Goal: Task Accomplishment & Management: Manage account settings

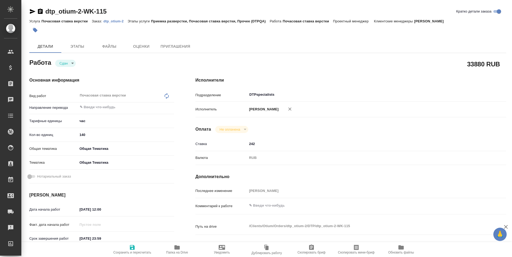
type textarea "x"
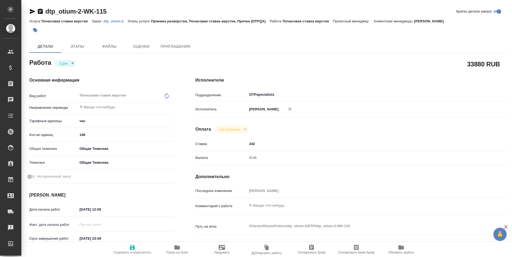
type textarea "x"
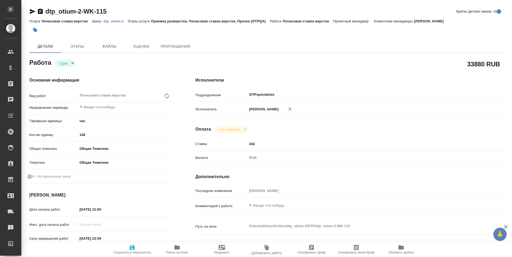
type textarea "x"
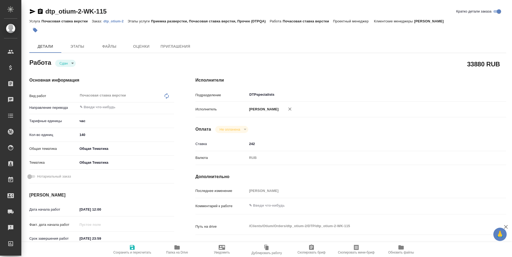
type textarea "x"
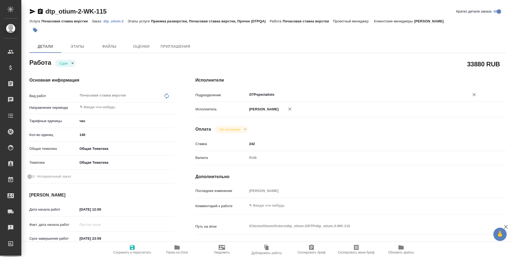
type textarea "x"
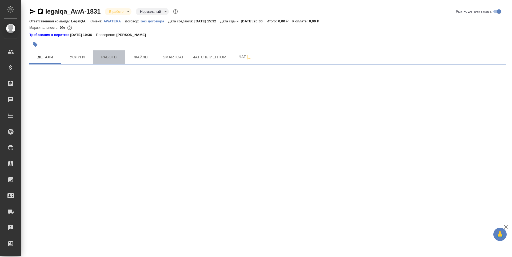
click at [103, 59] on span "Работы" at bounding box center [110, 57] width 26 height 7
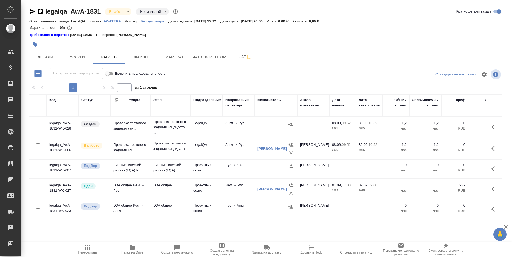
scroll to position [53, 0]
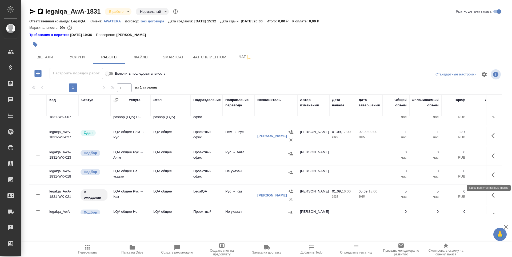
click at [492, 173] on icon "button" at bounding box center [495, 175] width 6 height 6
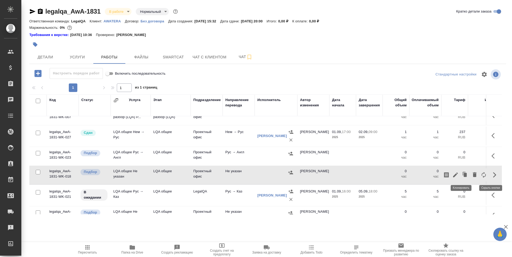
click at [464, 173] on icon "button" at bounding box center [465, 175] width 3 height 4
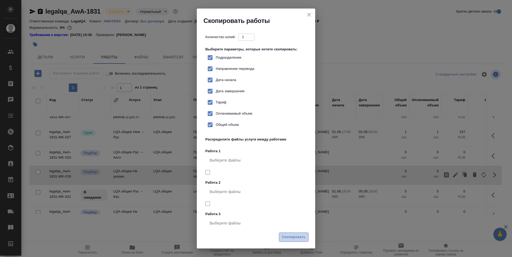
click at [291, 237] on span "Скопировать" at bounding box center [294, 237] width 24 height 6
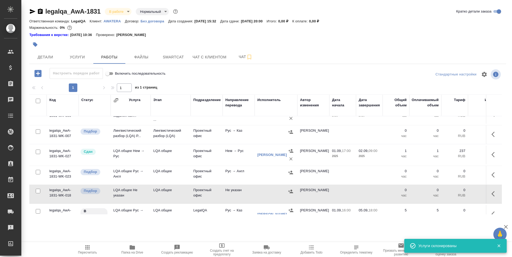
scroll to position [0, 0]
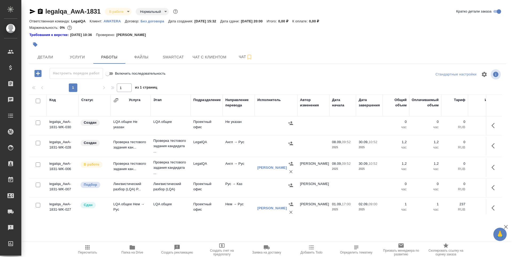
click at [118, 127] on td "LQA общее Не указан" at bounding box center [131, 126] width 40 height 19
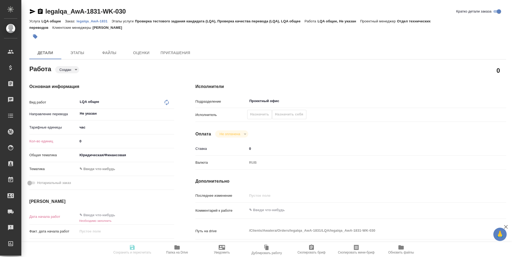
type textarea "x"
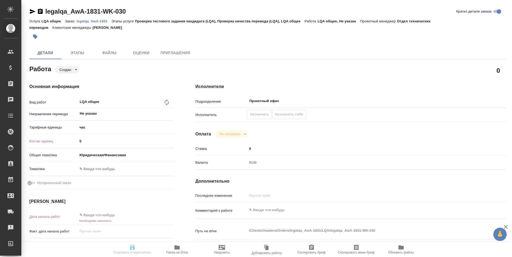
type textarea "x"
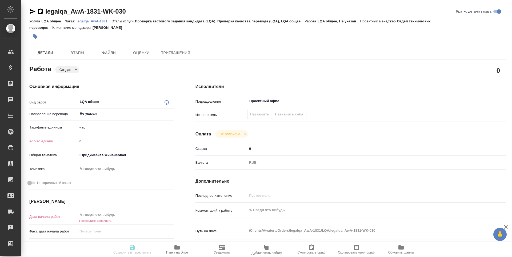
type textarea "x"
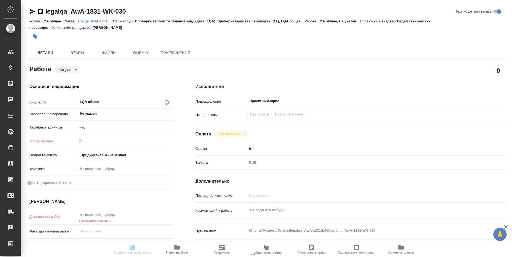
click at [102, 139] on input "0" at bounding box center [126, 141] width 97 height 8
type textarea "x"
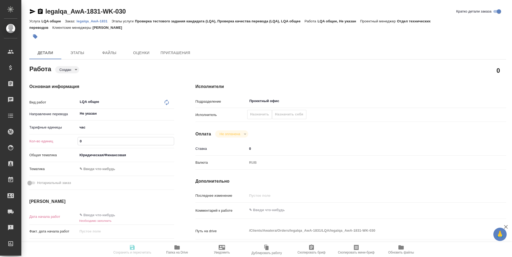
type textarea "x"
type input "03"
type textarea "x"
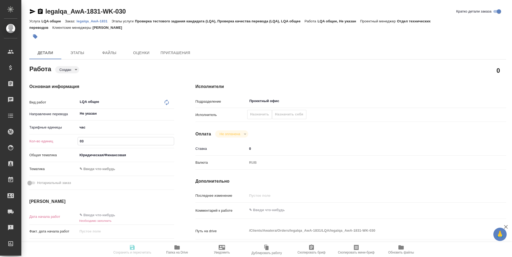
type textarea "x"
type input "0"
type textarea "x"
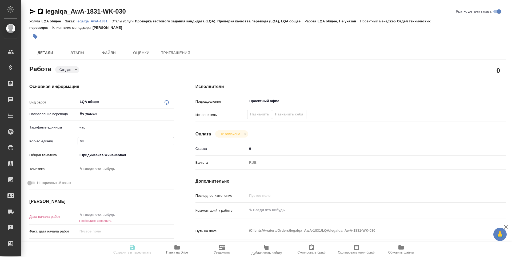
type textarea "x"
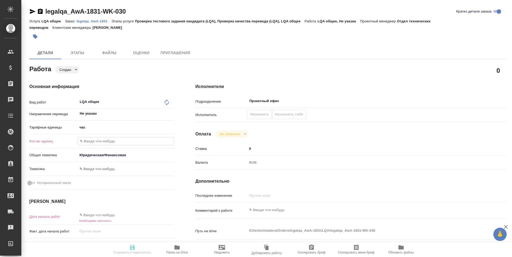
type textarea "x"
type input "3"
type textarea "x"
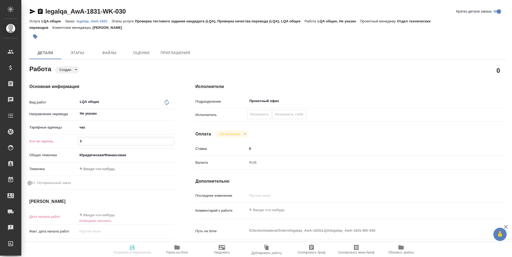
type textarea "x"
type input "3"
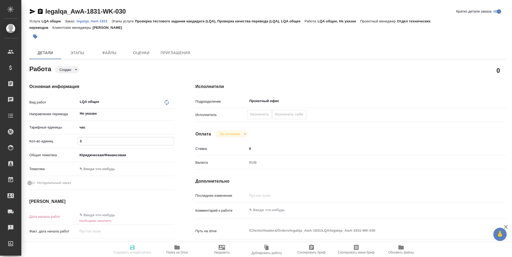
click at [105, 216] on input "text" at bounding box center [101, 215] width 47 height 8
click at [159, 215] on icon "button" at bounding box center [158, 215] width 6 height 6
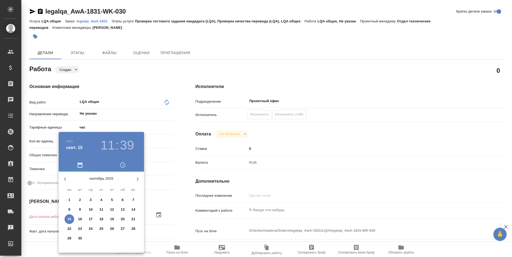
click at [68, 220] on p "15" at bounding box center [69, 219] width 4 height 5
type textarea "x"
type input "15.09.2025 11:39"
type textarea "x"
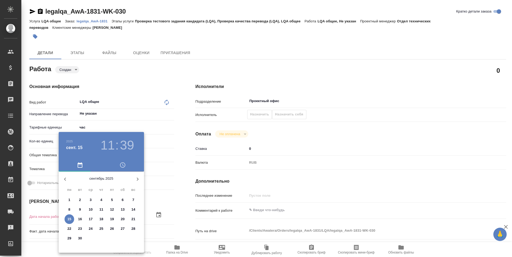
type textarea "x"
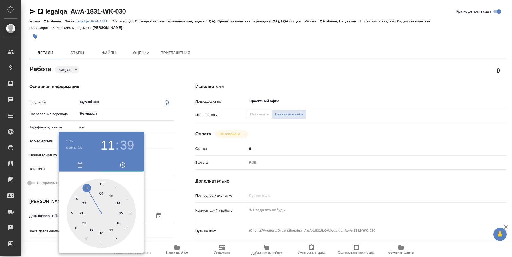
click at [188, 221] on div at bounding box center [256, 128] width 512 height 257
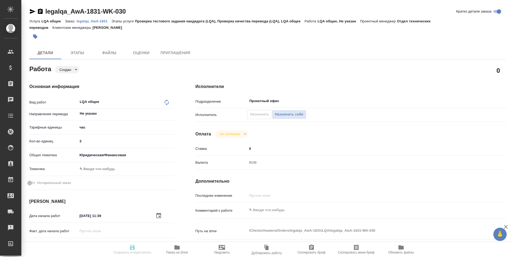
scroll to position [53, 0]
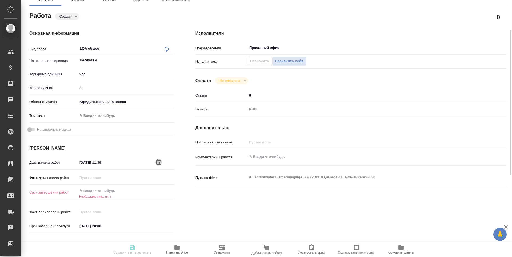
click at [159, 162] on icon "button" at bounding box center [158, 162] width 6 height 6
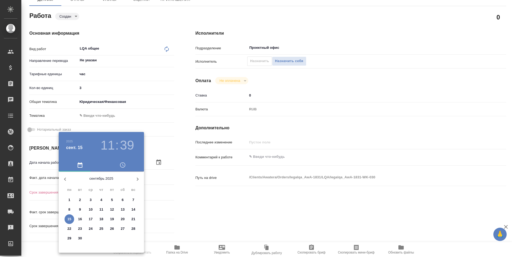
click at [109, 146] on h3 "11" at bounding box center [108, 145] width 14 height 15
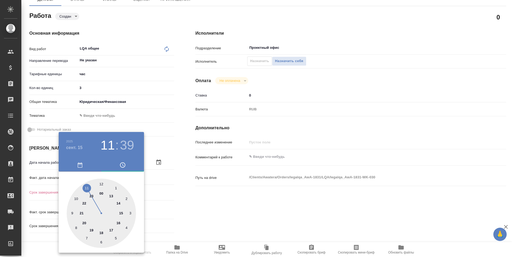
click at [71, 214] on div at bounding box center [101, 213] width 69 height 69
type textarea "x"
type input "15.09.2025 09:39"
type textarea "x"
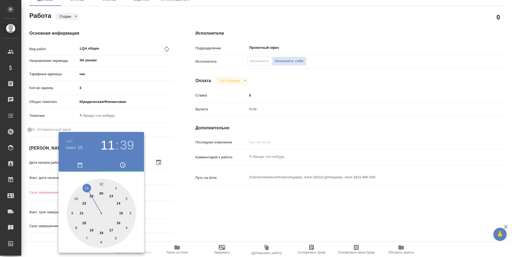
type textarea "x"
click at [125, 143] on h3 "39" at bounding box center [127, 145] width 14 height 15
click at [101, 183] on div at bounding box center [101, 213] width 69 height 69
type textarea "x"
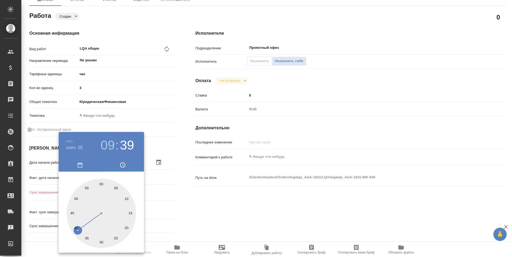
type input "15.09.2025 09:00"
type textarea "x"
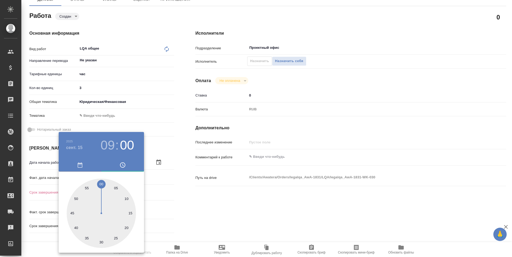
click at [181, 191] on div at bounding box center [256, 128] width 512 height 257
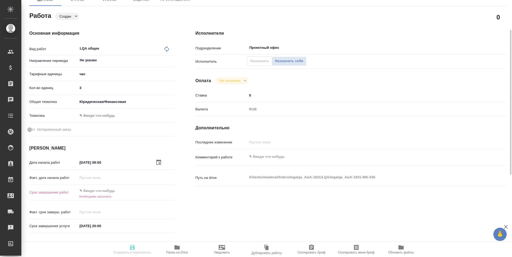
click at [99, 189] on input "text" at bounding box center [101, 191] width 47 height 8
click at [158, 189] on icon "button" at bounding box center [158, 190] width 5 height 5
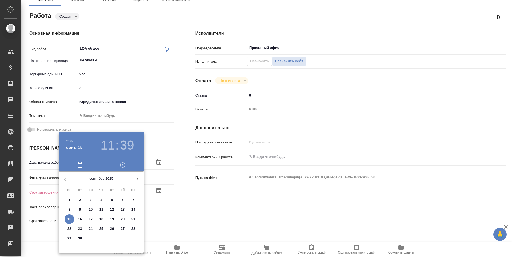
click at [79, 218] on p "16" at bounding box center [80, 219] width 4 height 5
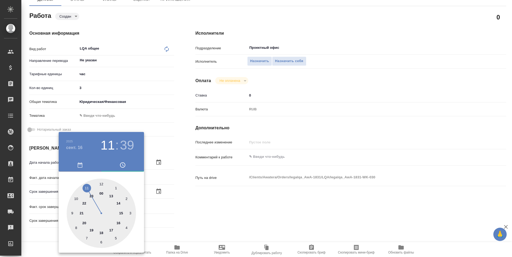
type textarea "x"
type input "16.09.2025 11:39"
type textarea "x"
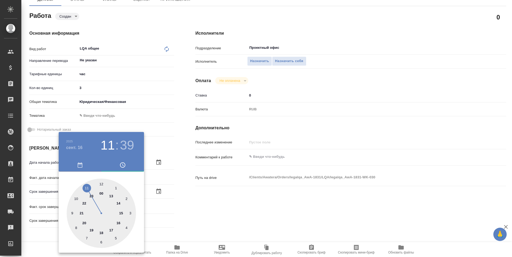
type textarea "x"
click at [107, 146] on h3 "11" at bounding box center [108, 145] width 14 height 15
click at [102, 232] on div at bounding box center [101, 213] width 69 height 69
type textarea "x"
type input "16.09.2025 18:39"
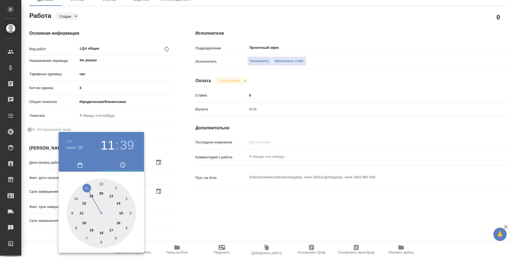
type textarea "x"
click at [128, 145] on h3 "39" at bounding box center [127, 145] width 14 height 15
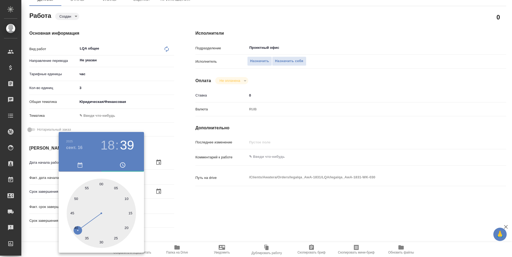
click at [101, 186] on div at bounding box center [101, 213] width 69 height 69
type textarea "x"
type input "16.09.2025 18:00"
type textarea "x"
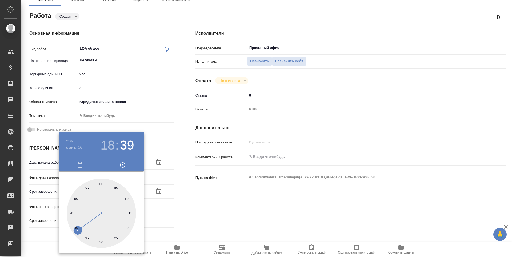
type textarea "x"
click at [206, 205] on div at bounding box center [256, 128] width 512 height 257
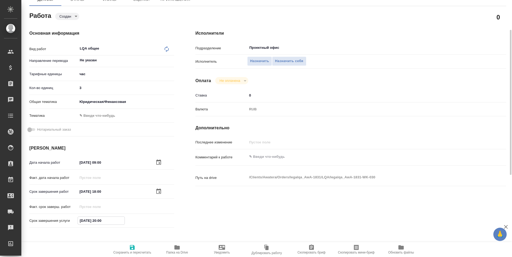
click at [102, 219] on input "30.09.2025 20:00" at bounding box center [101, 221] width 47 height 8
click at [158, 221] on icon "button" at bounding box center [158, 220] width 6 height 6
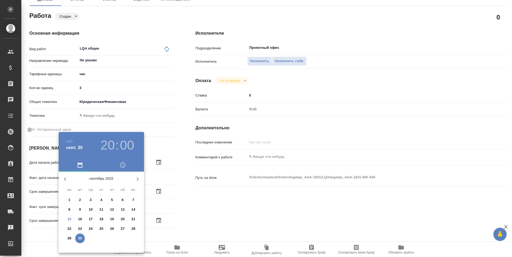
click at [82, 218] on p "16" at bounding box center [80, 219] width 4 height 5
type textarea "x"
type input "16.09.2025 20:00"
type textarea "x"
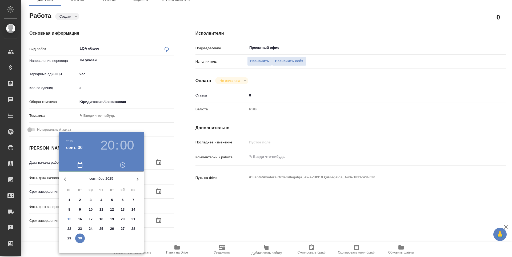
type textarea "x"
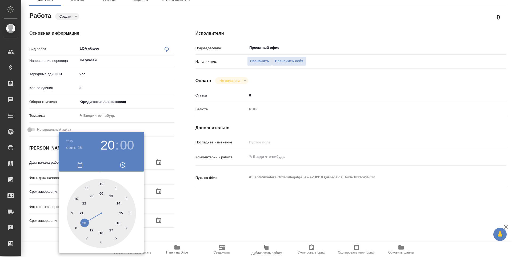
click at [100, 233] on div at bounding box center [101, 213] width 69 height 69
type textarea "x"
type input "16.09.2025 18:00"
type textarea "x"
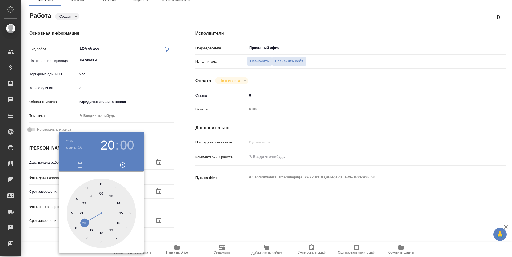
type textarea "x"
click at [205, 217] on div at bounding box center [256, 128] width 512 height 257
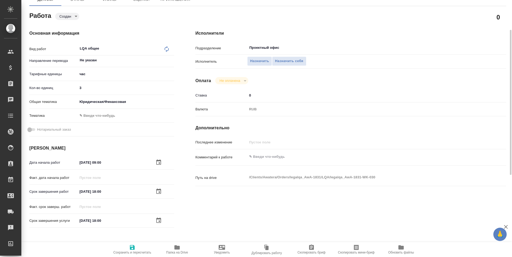
click at [127, 250] on span "Сохранить и пересчитать" at bounding box center [132, 249] width 38 height 10
type textarea "x"
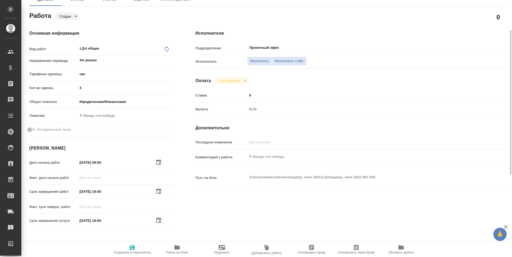
type textarea "x"
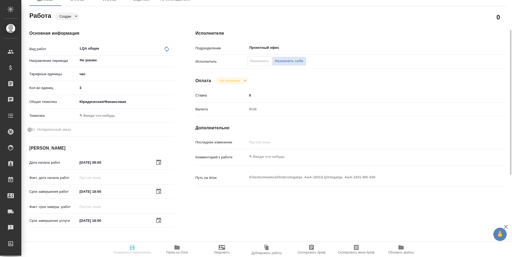
type textarea "x"
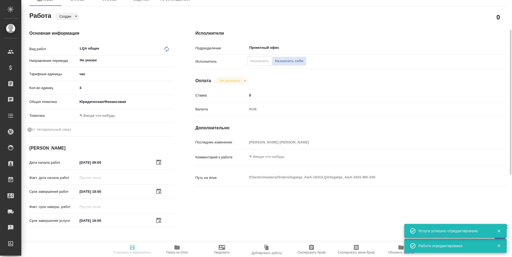
type input "created"
type textarea "LQA общее"
type textarea "x"
type input "Не указан"
type input "5a8b1489cc6b4906c91bfd93"
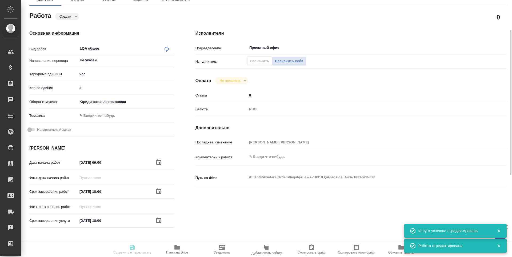
type input "3"
type input "yr-fn"
type input "15.09.2025 09:00"
type input "16.09.2025 18:00"
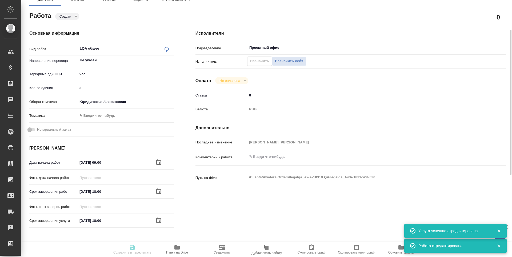
type input "Проектный офис"
type input "notPayed"
type input "0"
type input "RUB"
type input "Третьякова Наталья"
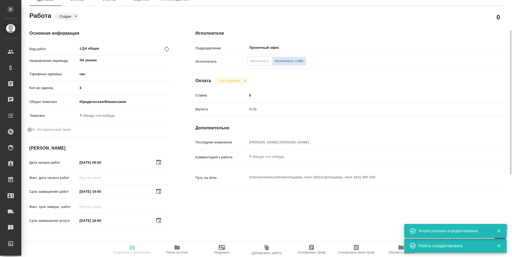
type textarea "x"
type textarea "/Clients/Awatera/Orders/legalqa_AwA-1831/LQA/legalqa_AwA-1831-WK-030"
type textarea "x"
type input "legalqa_AwA-1831"
type input "LQA общее"
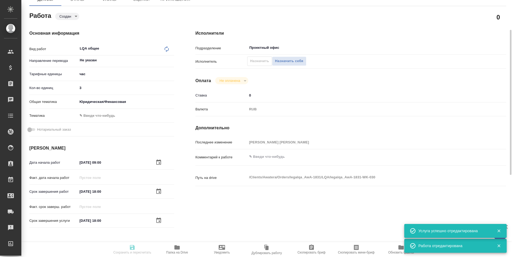
type input "Проверка тестового задания кандидата (LQA), Проверка качества перевода (LQA), L…"
type input "Ширина Сабина"
type input "/Clients/Awatera/Orders/legalqa_AwA-1831"
type textarea "x"
type textarea "Для начислений штатным лингвистам, фрилансерам и штатным менеджерам за задачи L…"
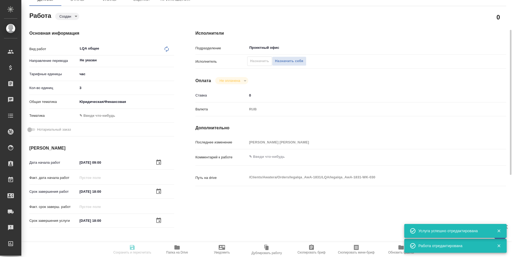
type textarea "x"
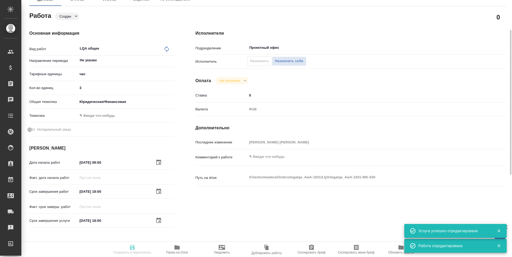
type textarea "x"
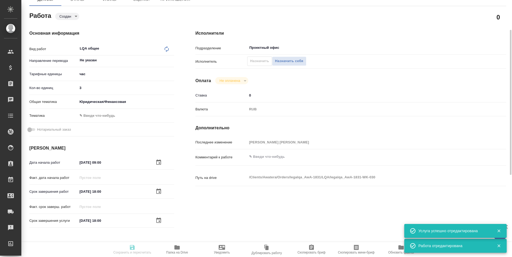
type textarea "x"
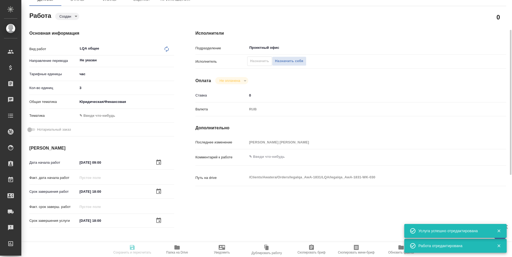
type textarea "x"
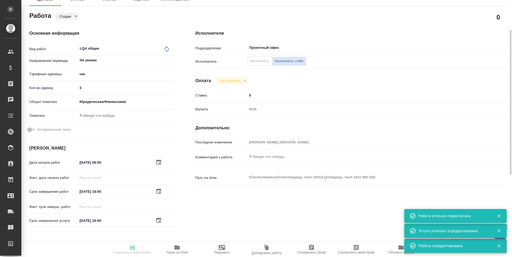
type input "created"
type textarea "LQA общее"
type textarea "x"
type input "Не указан"
type input "5a8b1489cc6b4906c91bfd93"
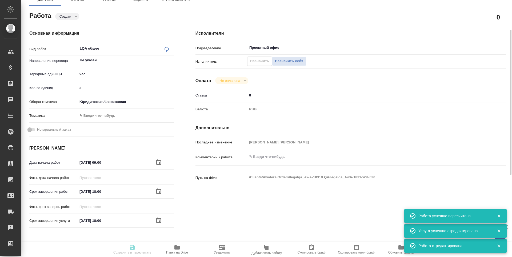
type input "3"
type input "yr-fn"
type input "15.09.2025 09:00"
type input "16.09.2025 18:00"
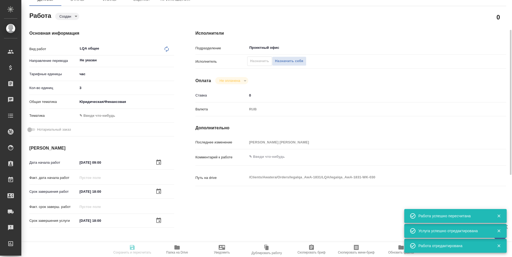
type input "Проектный офис"
type input "notPayed"
type input "0"
type input "RUB"
type input "Третьякова Наталья"
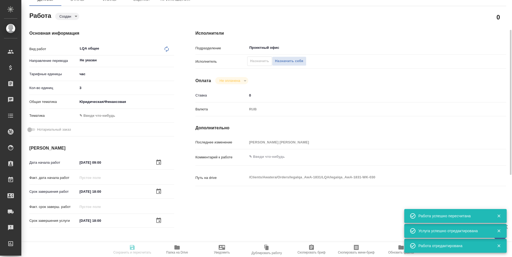
type textarea "x"
type textarea "/Clients/Awatera/Orders/legalqa_AwA-1831/LQA/legalqa_AwA-1831-WK-030"
type textarea "x"
type input "legalqa_AwA-1831"
type input "LQA общее"
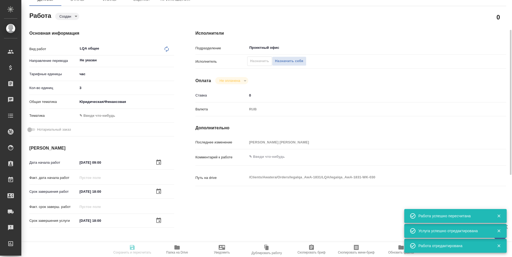
type input "Проверка тестового задания кандидата (LQA), Проверка качества перевода (LQA), L…"
type input "Ширина Сабина"
type input "/Clients/Awatera/Orders/legalqa_AwA-1831"
type textarea "x"
type textarea "Для начислений штатным лингвистам, фрилансерам и штатным менеджерам за задачи L…"
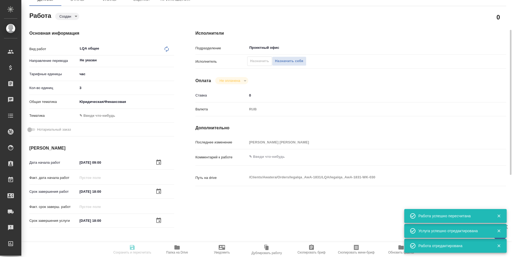
type textarea "x"
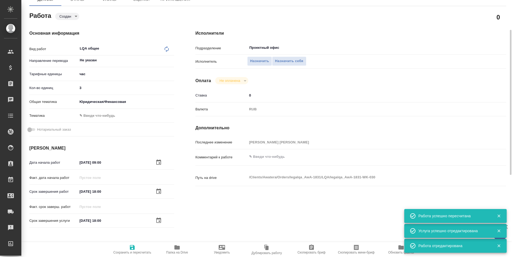
type textarea "x"
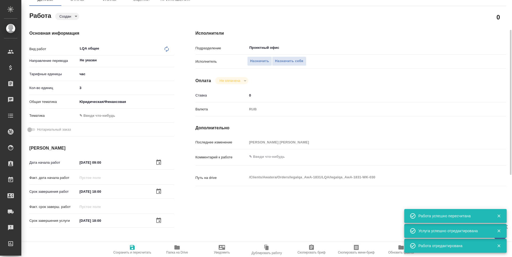
type textarea "x"
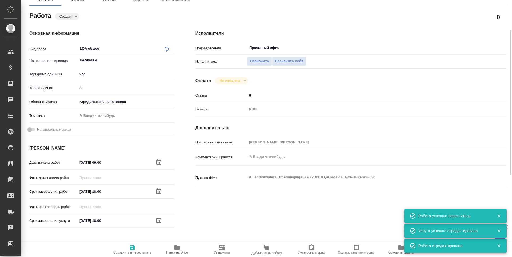
type textarea "x"
click at [261, 61] on span "Назначить" at bounding box center [259, 61] width 19 height 6
type textarea "x"
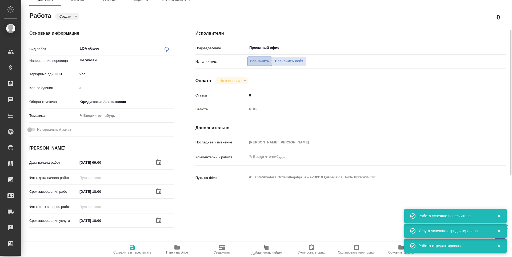
type textarea "x"
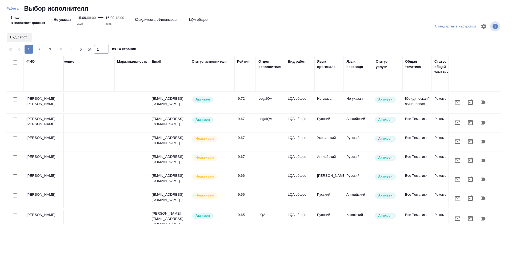
scroll to position [0, 0]
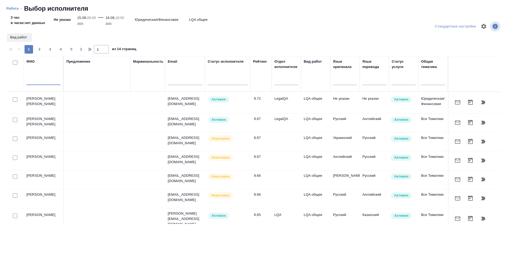
click at [30, 79] on input "text" at bounding box center [43, 81] width 34 height 7
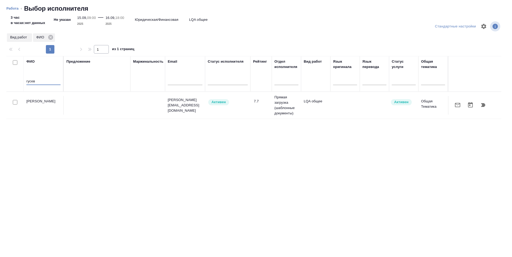
type input "гусев"
click at [44, 107] on td "Гусев Александр" at bounding box center [44, 105] width 40 height 19
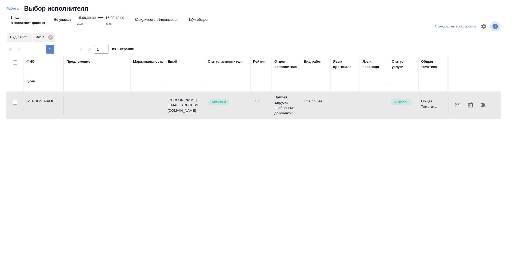
click at [486, 105] on button "button" at bounding box center [483, 105] width 13 height 13
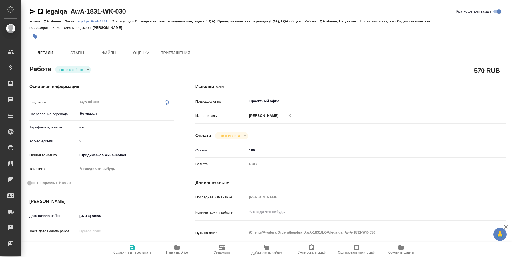
type textarea "x"
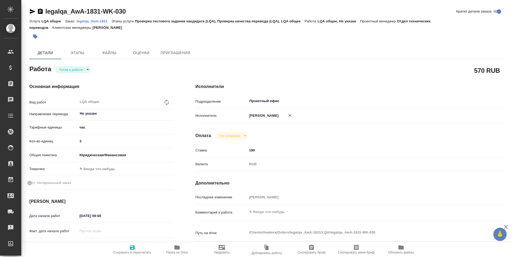
type textarea "x"
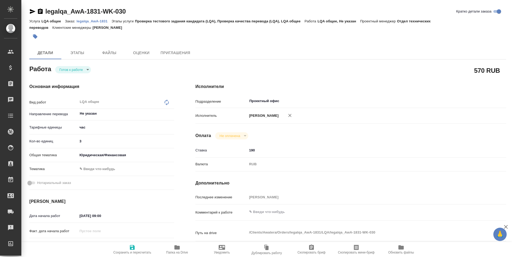
type textarea "x"
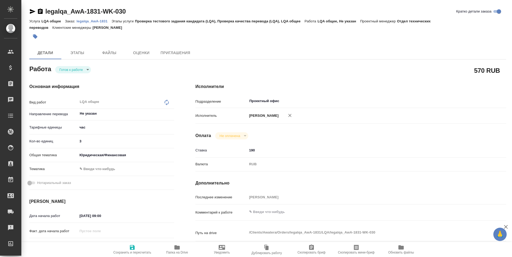
click at [131, 250] on icon "button" at bounding box center [132, 247] width 5 height 5
type textarea "x"
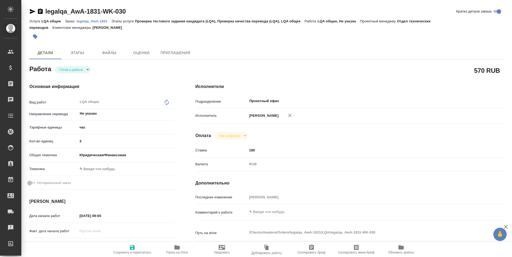
type textarea "x"
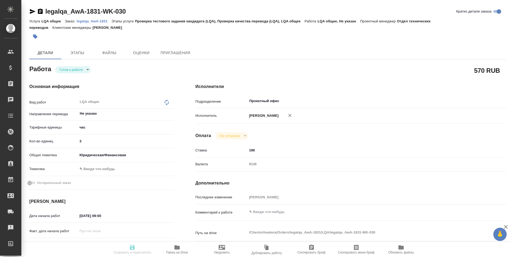
type textarea "x"
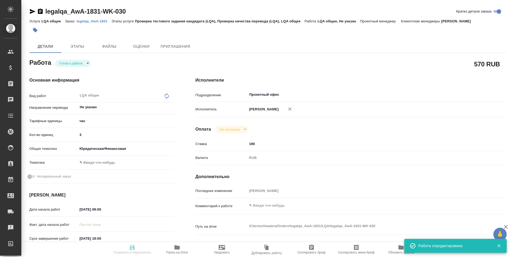
type input "readyForWork"
type textarea "LQA общее"
type textarea "x"
type input "Не указан"
type input "5a8b1489cc6b4906c91bfd93"
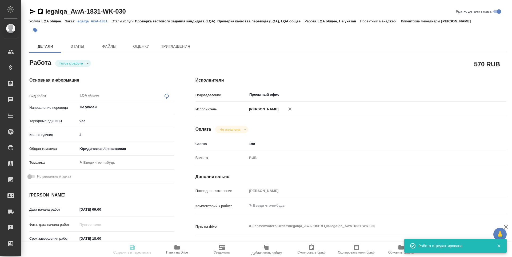
type input "3"
type input "yr-fn"
type input "15.09.2025 09:00"
type input "16.09.2025 18:00"
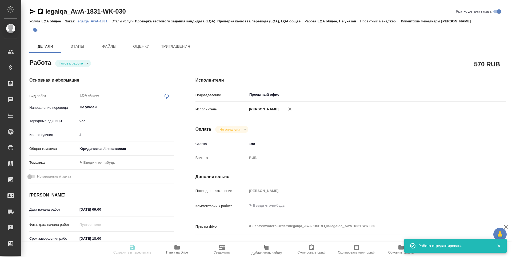
type input "Проектный офис"
type input "notPayed"
type input "190"
type input "RUB"
type input "Третьякова Наталья"
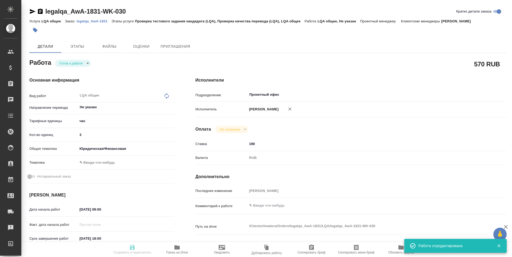
type textarea "x"
type textarea "/Clients/Awatera/Orders/legalqa_AwA-1831/LQA/legalqa_AwA-1831-WK-030"
type textarea "x"
type input "legalqa_AwA-1831"
type input "LQA общее"
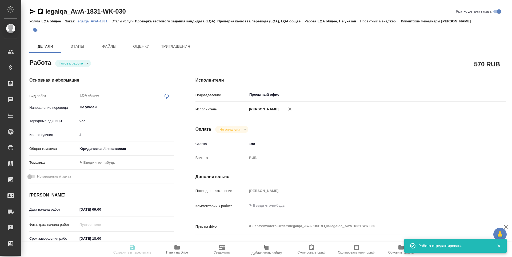
type input "Проверка тестового задания кандидата (LQA), Проверка качества перевода (LQA), L…"
type input "Ширина Сабина"
type input "/Clients/Awatera/Orders/legalqa_AwA-1831"
type textarea "x"
type textarea "Для начислений штатным лингвистам, фрилансерам и штатным менеджерам за задачи L…"
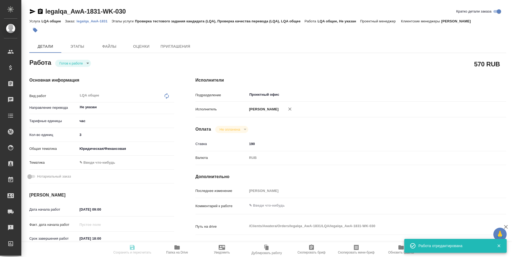
type textarea "x"
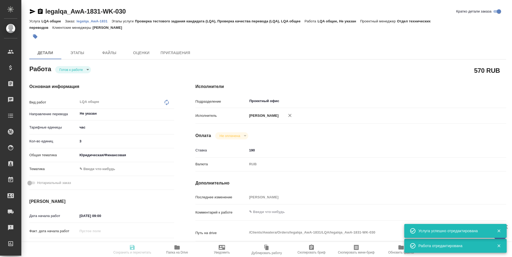
type textarea "x"
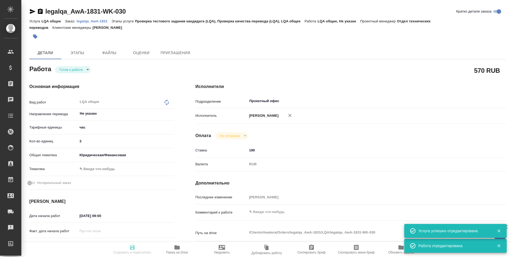
type textarea "x"
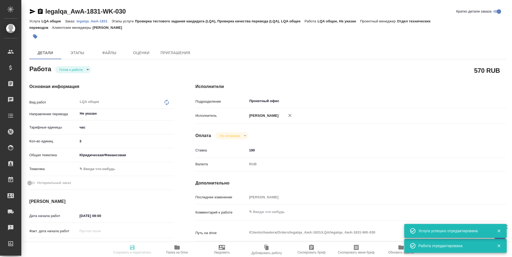
type textarea "x"
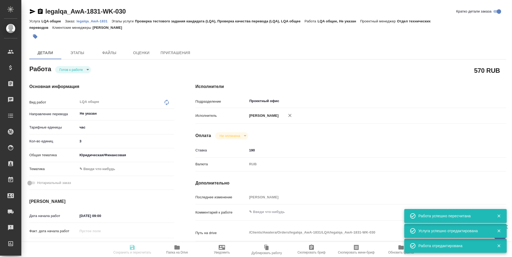
type input "readyForWork"
type textarea "LQA общее"
type textarea "x"
type input "Не указан"
type input "5a8b1489cc6b4906c91bfd93"
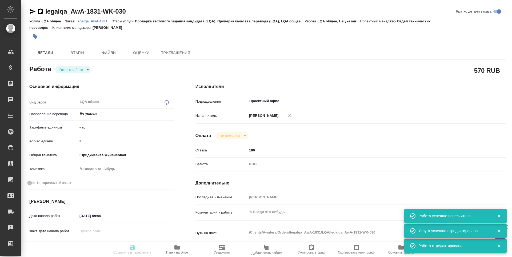
type input "3"
type input "yr-fn"
type input "15.09.2025 09:00"
type input "16.09.2025 18:00"
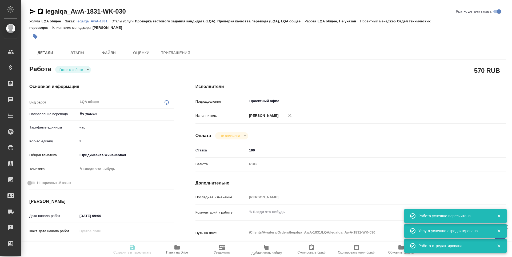
type input "Проектный офис"
type input "notPayed"
type input "190"
type input "RUB"
type input "Третьякова Наталья"
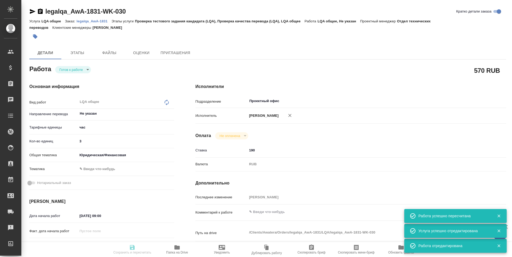
type textarea "x"
type textarea "/Clients/Awatera/Orders/legalqa_AwA-1831/LQA/legalqa_AwA-1831-WK-030"
type textarea "x"
type input "legalqa_AwA-1831"
type input "LQA общее"
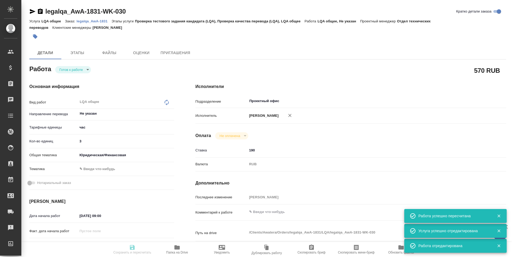
type input "Проверка тестового задания кандидата (LQA), Проверка качества перевода (LQA), L…"
type input "Ширина Сабина"
type input "/Clients/Awatera/Orders/legalqa_AwA-1831"
type textarea "x"
type textarea "Для начислений штатным лингвистам, фрилансерам и штатным менеджерам за задачи L…"
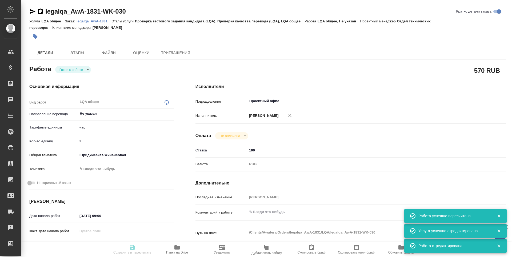
type textarea "x"
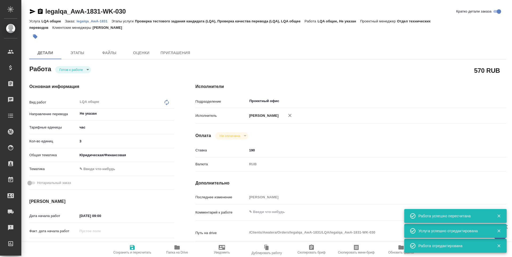
type textarea "x"
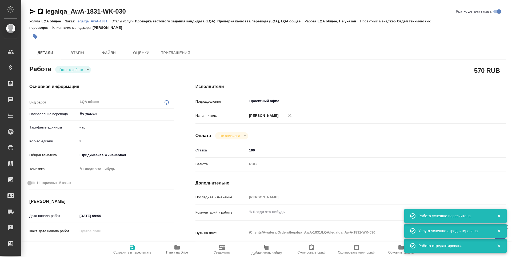
type textarea "x"
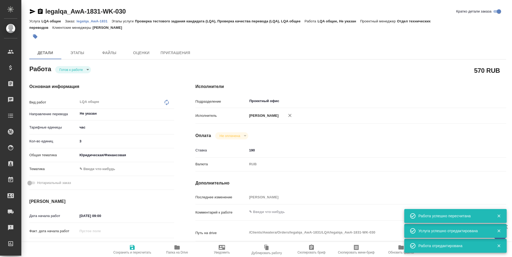
type textarea "x"
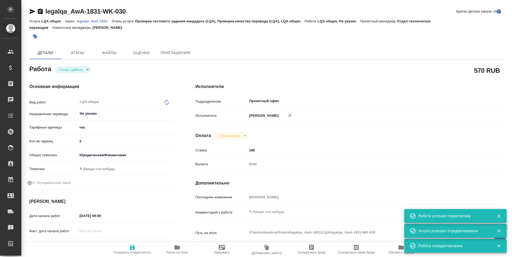
type textarea "x"
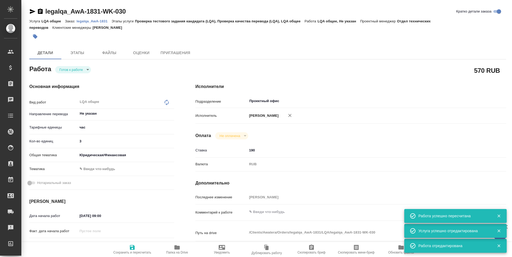
type textarea "x"
click at [71, 70] on body "🙏 .cls-1 fill:#fff; AWATERA Третьякова Наталия n.tretyakova Клиенты Спецификаци…" at bounding box center [256, 128] width 512 height 257
click at [76, 98] on li "Сдан" at bounding box center [73, 96] width 36 height 9
type textarea "x"
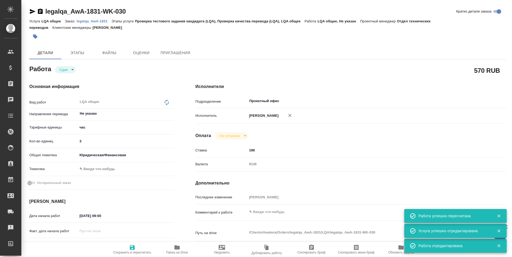
type textarea "x"
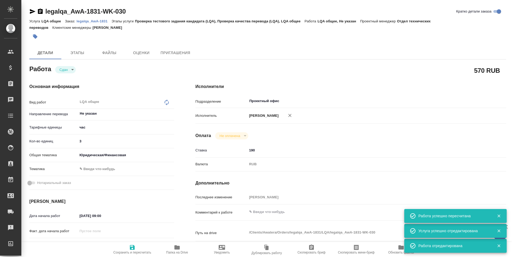
type textarea "x"
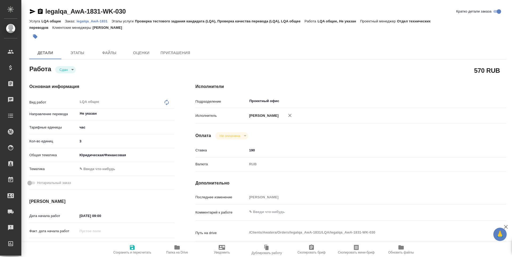
type textarea "x"
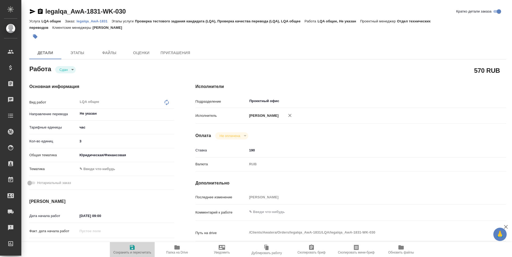
click at [130, 250] on icon "button" at bounding box center [132, 247] width 5 height 5
type textarea "x"
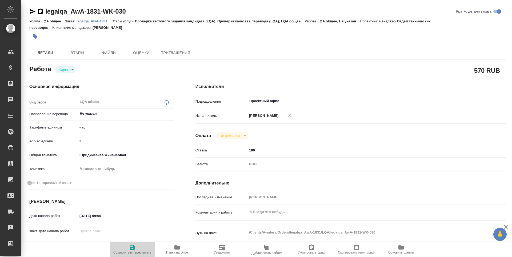
type textarea "x"
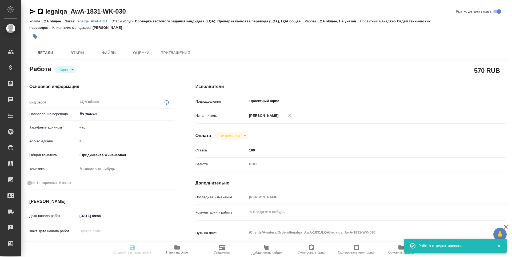
type textarea "x"
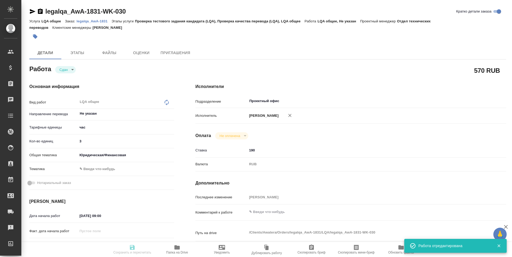
type textarea "x"
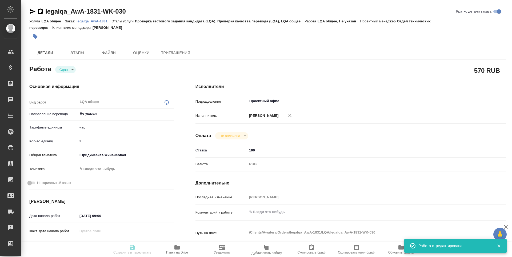
type input "closed"
type textarea "LQA общее"
type textarea "x"
type input "Не указан"
type input "5a8b1489cc6b4906c91bfd93"
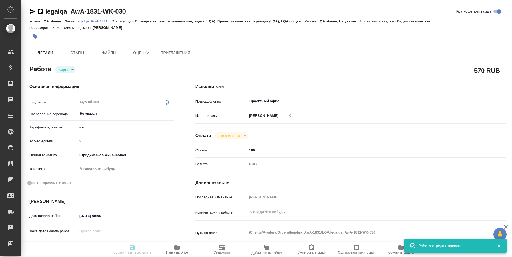
type input "3"
type input "yr-fn"
type input "15.09.2025 09:00"
type input "16.09.2025 18:00"
type input "15.09.2025 11:40"
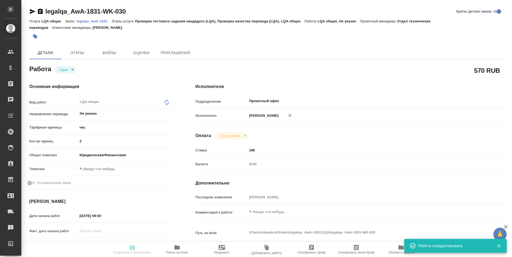
type input "16.09.2025 18:00"
type input "Проектный офис"
type input "notPayed"
type input "190"
type input "RUB"
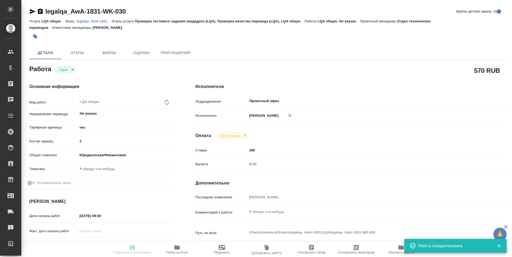
type input "Третьякова Наталья"
type textarea "x"
type textarea "/Clients/Awatera/Orders/legalqa_AwA-1831/LQA/legalqa_AwA-1831-WK-030"
type textarea "x"
type input "legalqa_AwA-1831"
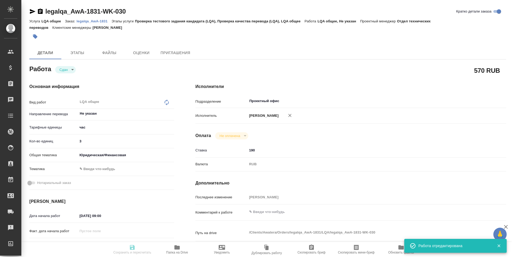
type input "LQA общее"
type input "Проверка тестового задания кандидата (LQA), Проверка качества перевода (LQA), L…"
type input "Ширина Сабина"
type input "/Clients/Awatera/Orders/legalqa_AwA-1831"
type textarea "x"
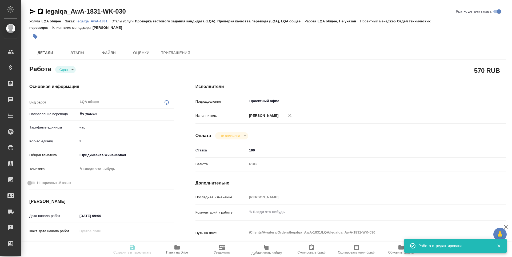
type textarea "Для начислений штатным лингвистам, фрилансерам и штатным менеджерам за задачи L…"
type textarea "x"
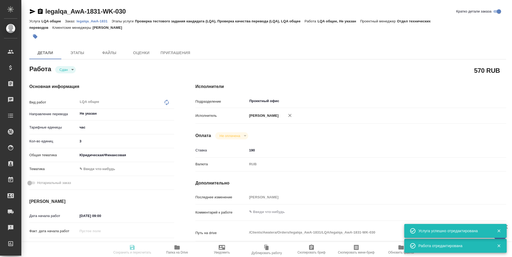
type textarea "x"
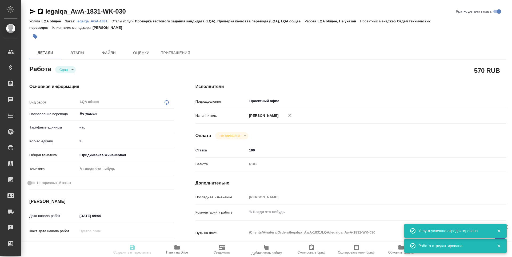
type textarea "x"
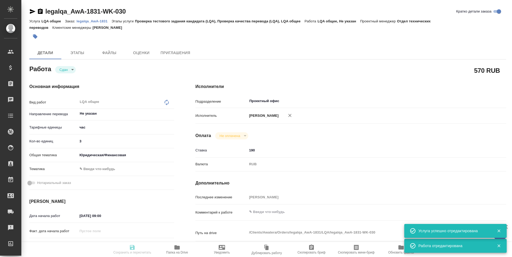
type textarea "x"
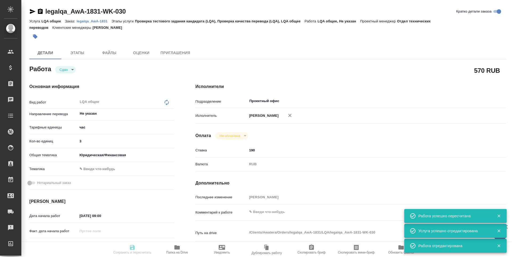
type input "closed"
type textarea "LQA общее"
type textarea "x"
type input "Не указан"
type input "5a8b1489cc6b4906c91bfd93"
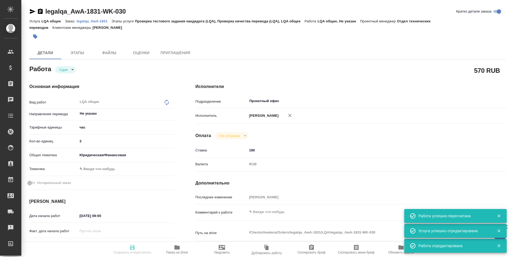
type input "3"
type input "yr-fn"
type input "15.09.2025 09:00"
type input "16.09.2025 18:00"
type input "15.09.2025 11:40"
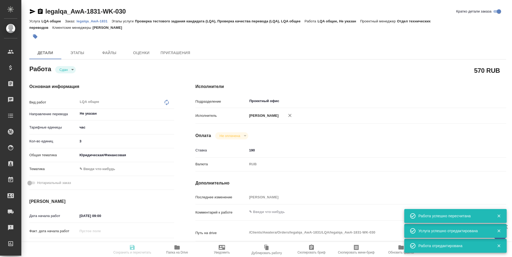
type input "16.09.2025 18:00"
click at [31, 11] on icon "button" at bounding box center [33, 11] width 6 height 5
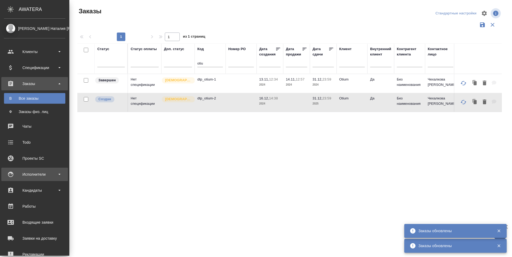
click at [11, 178] on div "Исполнители" at bounding box center [34, 174] width 61 height 8
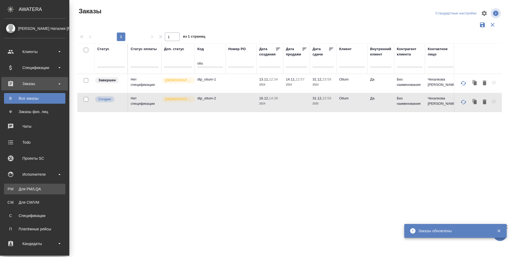
click at [10, 194] on link "PM Для PM/[GEOGRAPHIC_DATA]" at bounding box center [34, 189] width 61 height 11
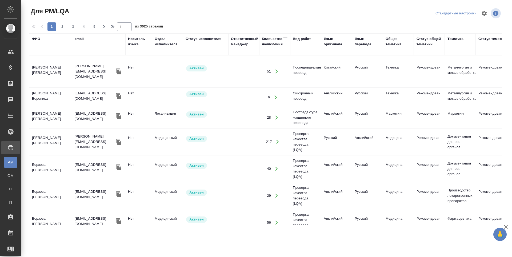
click at [34, 40] on div "ФИО" at bounding box center [36, 38] width 8 height 5
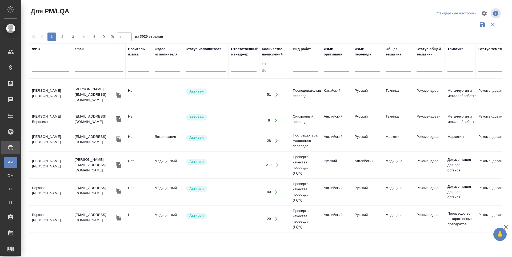
click at [42, 70] on input "text" at bounding box center [50, 68] width 37 height 7
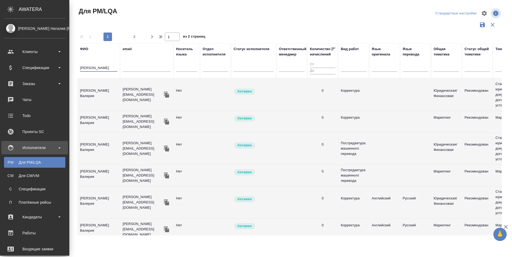
click at [77, 97] on td "[PERSON_NAME] Валерия" at bounding box center [98, 94] width 43 height 19
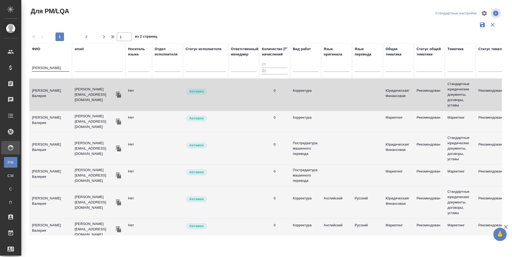
drag, startPoint x: 51, startPoint y: 67, endPoint x: 30, endPoint y: 67, distance: 20.5
click at [30, 67] on th "[PERSON_NAME]" at bounding box center [50, 60] width 43 height 35
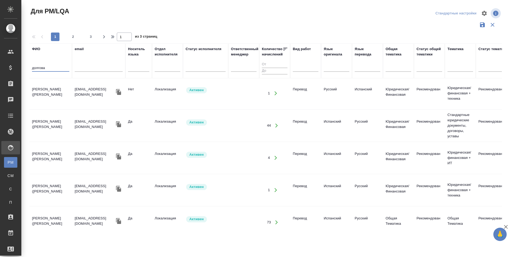
scroll to position [560, 0]
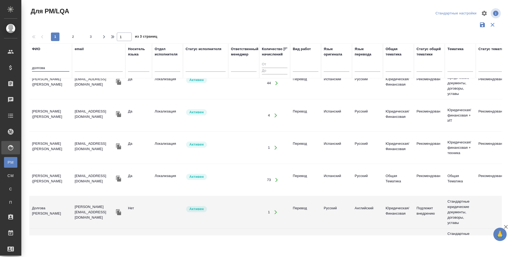
type input "долгова"
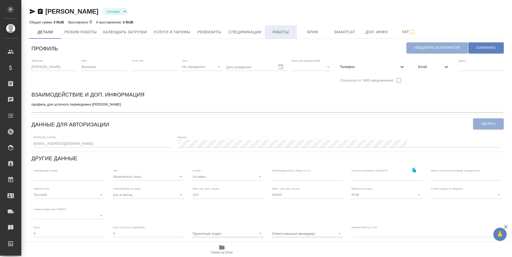
click at [275, 33] on span "Работы" at bounding box center [281, 32] width 26 height 7
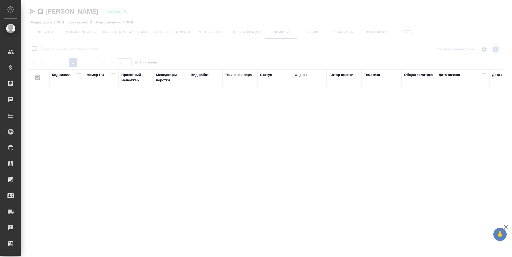
checkbox input "false"
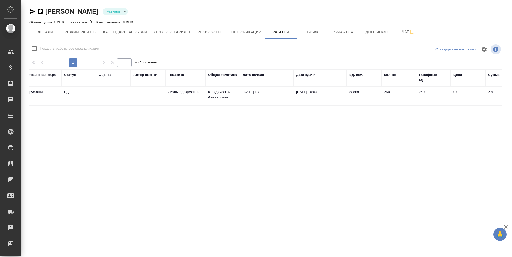
scroll to position [0, 226]
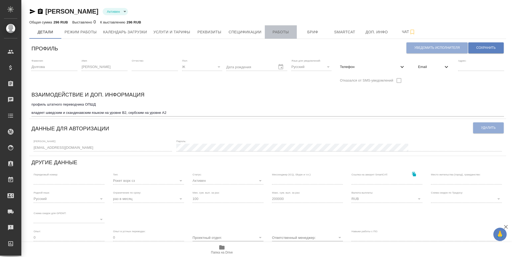
click at [288, 31] on span "Работы" at bounding box center [281, 32] width 26 height 7
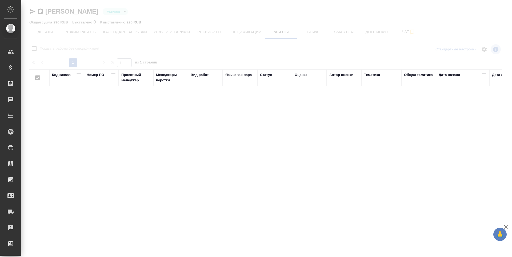
checkbox input "false"
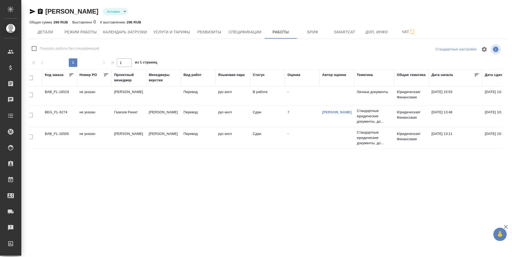
scroll to position [0, 6]
click at [289, 113] on link "7" at bounding box center [289, 112] width 2 height 4
